Goal: Information Seeking & Learning: Learn about a topic

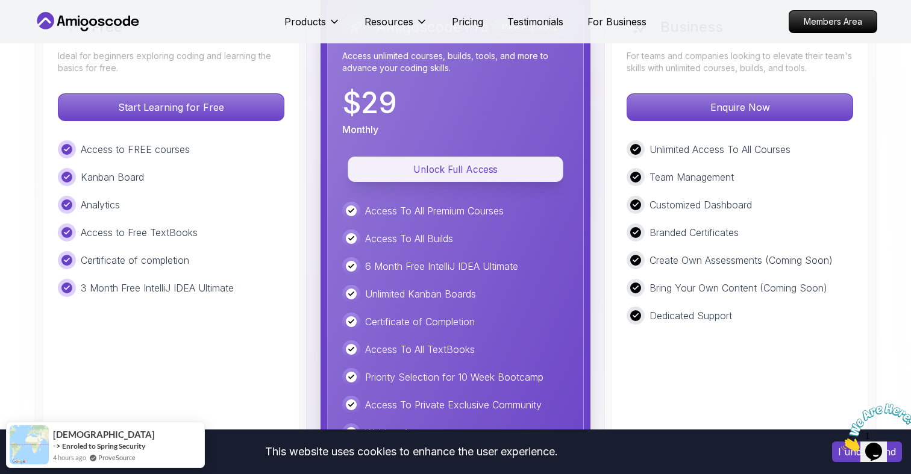
click at [449, 157] on button "Unlock Full Access" at bounding box center [455, 169] width 215 height 25
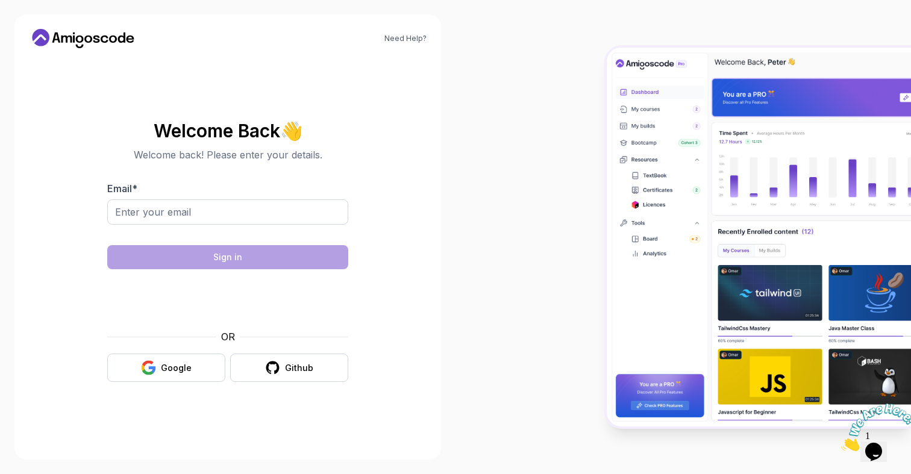
click at [214, 328] on form "Email * Sign in OR Google Github" at bounding box center [227, 281] width 241 height 201
click at [191, 358] on button "Google" at bounding box center [166, 368] width 118 height 28
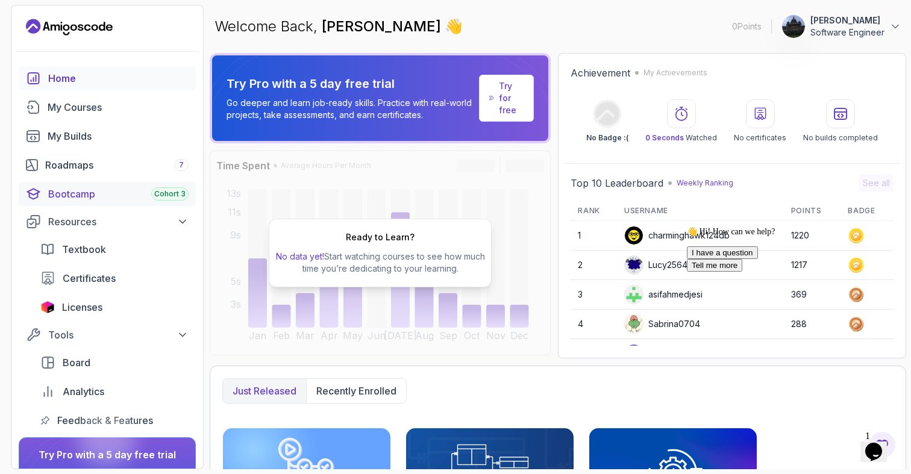
click at [86, 199] on div "Bootcamp Cohort 3" at bounding box center [118, 194] width 140 height 14
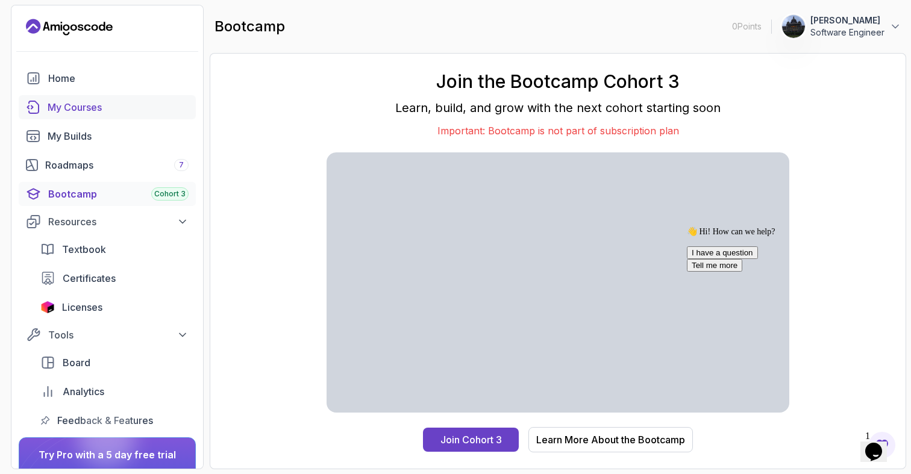
click at [89, 98] on link "My Courses" at bounding box center [107, 107] width 177 height 24
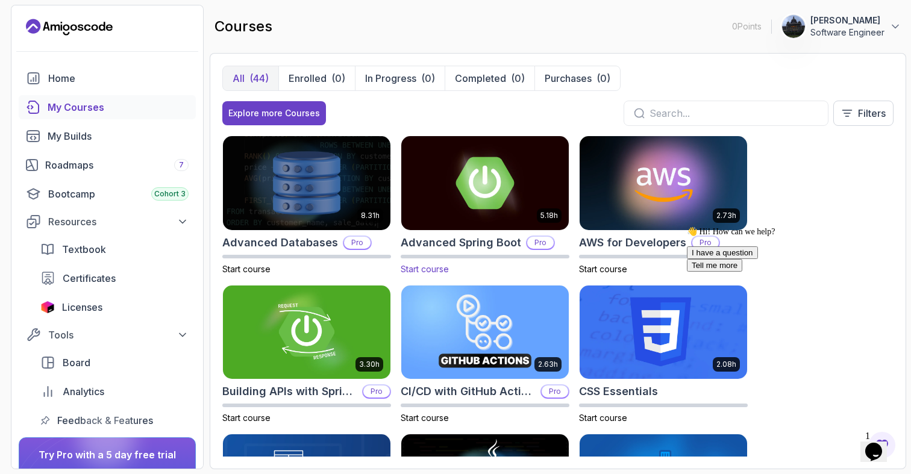
click at [463, 232] on div "5.18h Advanced Spring Boot Pro Start course" at bounding box center [485, 206] width 169 height 140
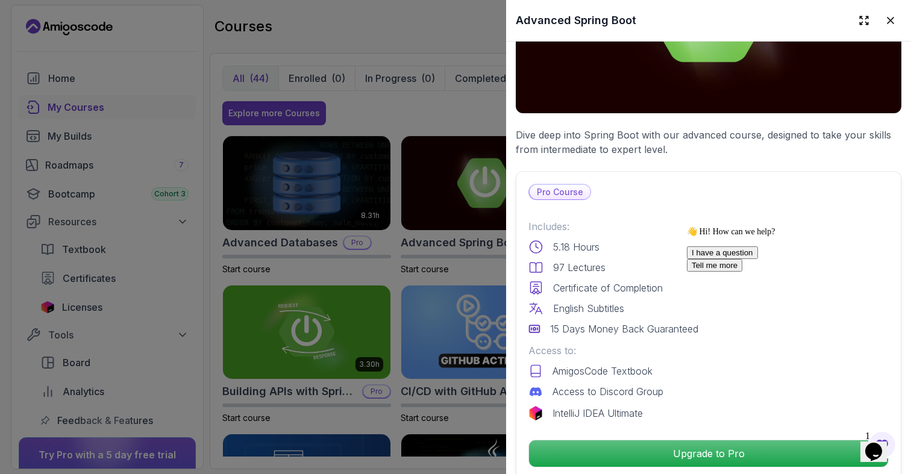
scroll to position [155, 0]
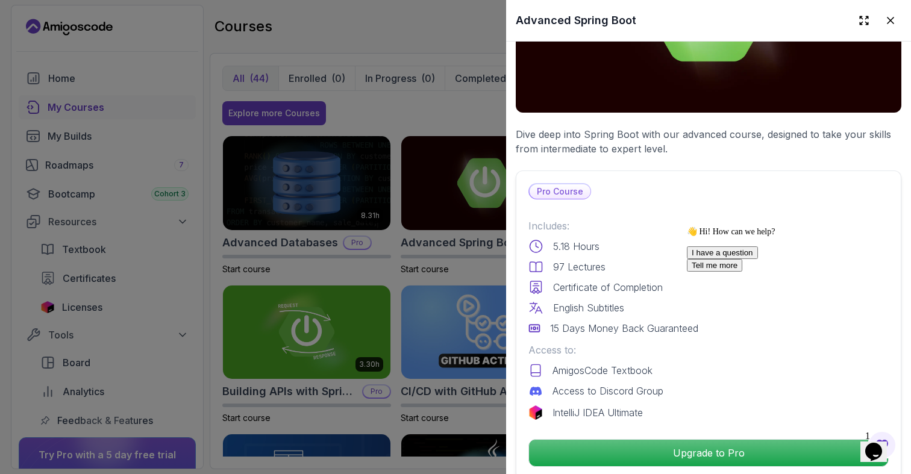
click at [568, 239] on p "5.18 Hours" at bounding box center [576, 246] width 46 height 14
click at [568, 246] on p "5.18 Hours" at bounding box center [576, 246] width 46 height 14
click at [542, 215] on div "Pro Course Includes: 5.18 Hours 97 Lectures Certificate of Completion English S…" at bounding box center [709, 325] width 386 height 309
click at [543, 236] on div "Includes: 5.18 Hours 97 Lectures Certificate of Completion English Subtitles 15…" at bounding box center [708, 277] width 360 height 117
click at [578, 236] on div "Includes: 5.18 Hours 97 Lectures Certificate of Completion English Subtitles 15…" at bounding box center [708, 277] width 360 height 117
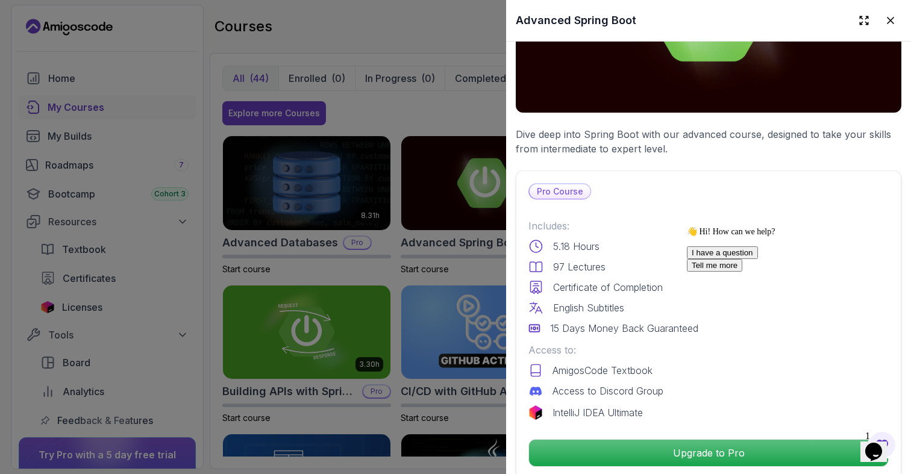
click at [560, 229] on p "Includes:" at bounding box center [708, 226] width 360 height 14
drag, startPoint x: 560, startPoint y: 229, endPoint x: 593, endPoint y: 235, distance: 34.3
click at [593, 235] on div "Includes: 5.18 Hours 97 Lectures Certificate of Completion English Subtitles 15…" at bounding box center [708, 277] width 360 height 117
click at [750, 236] on span "👋 Hi! How can we help?" at bounding box center [731, 231] width 88 height 9
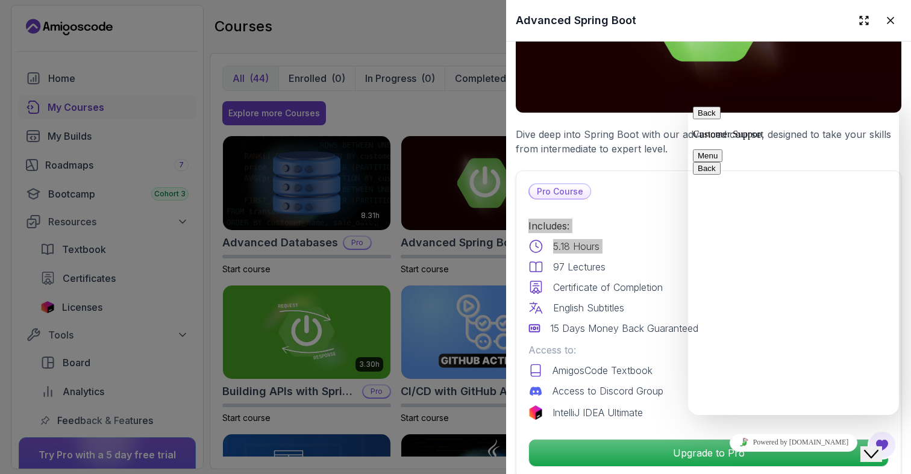
click at [722, 149] on button "Menu" at bounding box center [708, 155] width 30 height 13
click at [702, 119] on button "Back" at bounding box center [707, 113] width 28 height 13
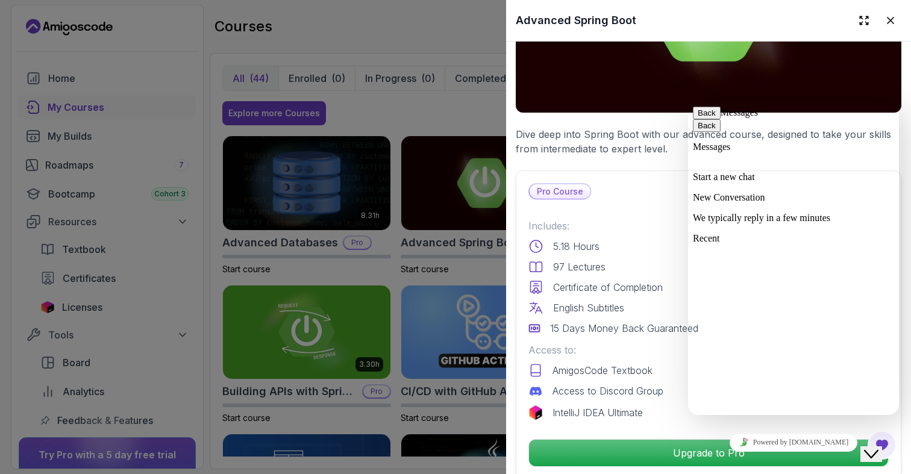
click at [342, 313] on div at bounding box center [455, 237] width 911 height 474
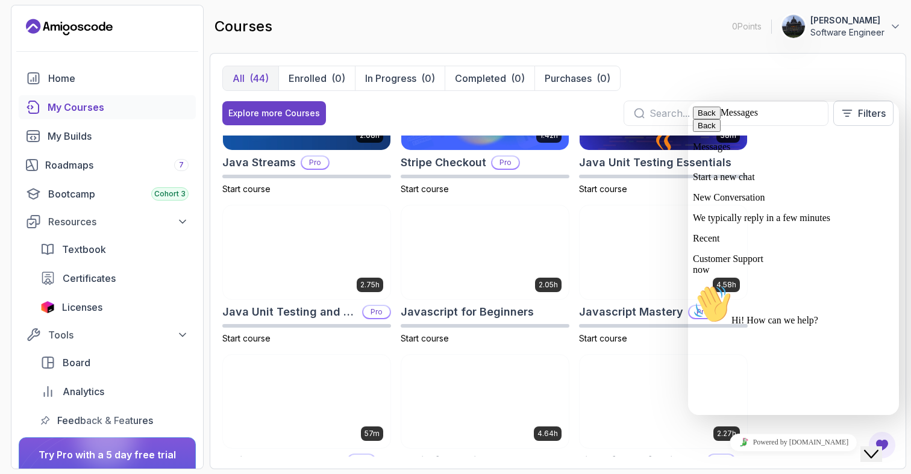
scroll to position [1150, 0]
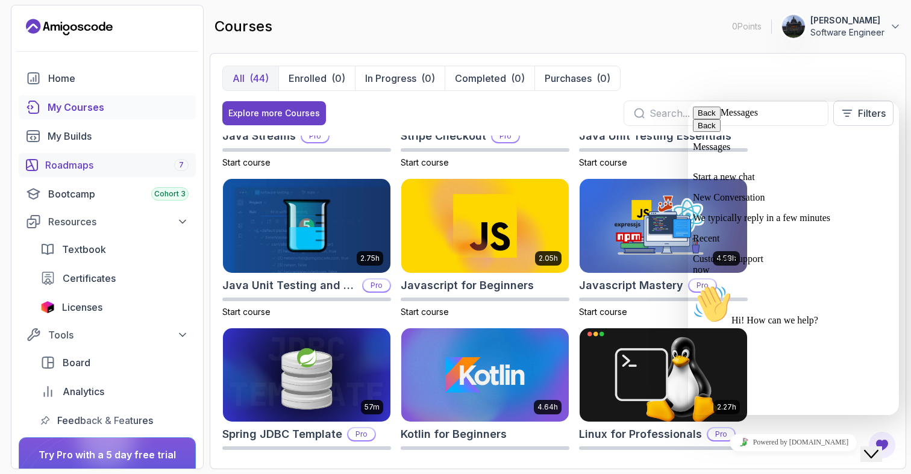
click at [69, 164] on div "Roadmaps 7" at bounding box center [116, 165] width 143 height 14
